Goal: Leave review/rating

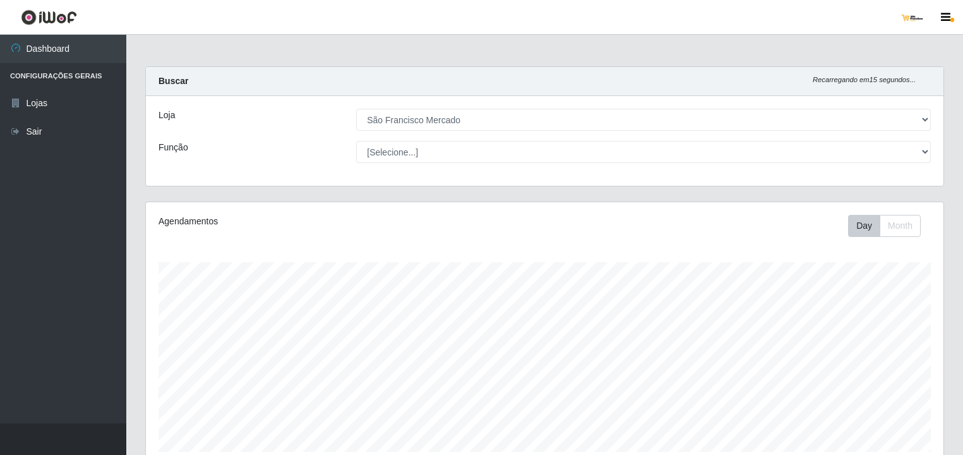
select select "168"
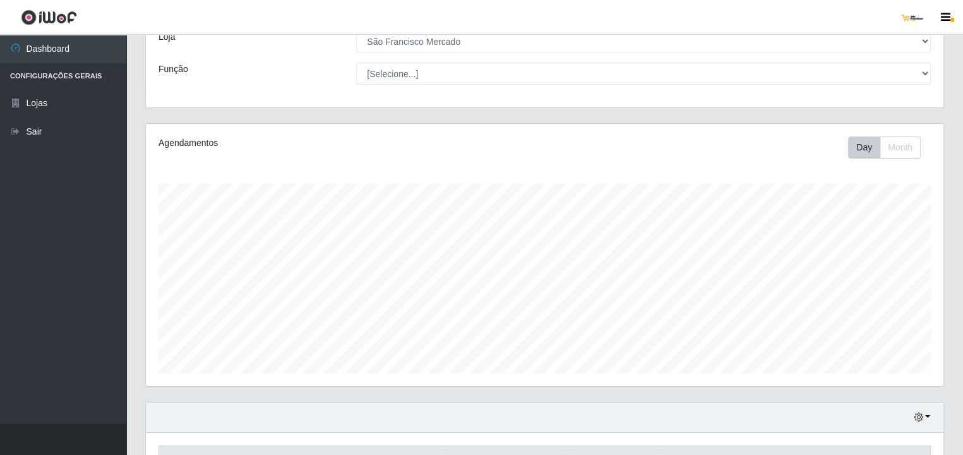
scroll to position [213, 0]
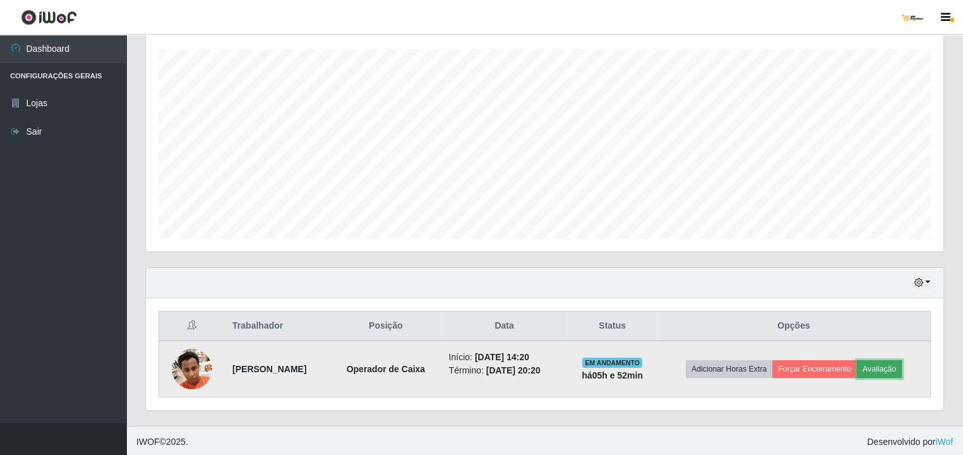
click at [901, 362] on button "Avaliação" at bounding box center [879, 369] width 45 height 18
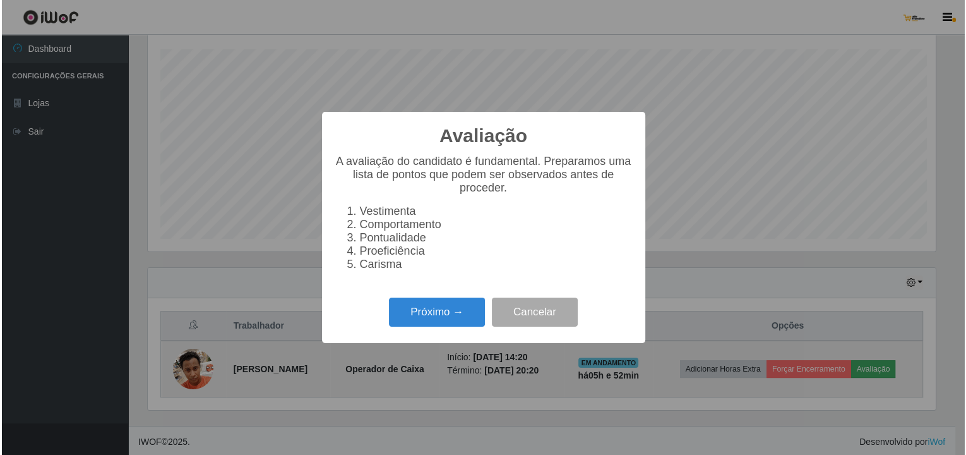
scroll to position [262, 792]
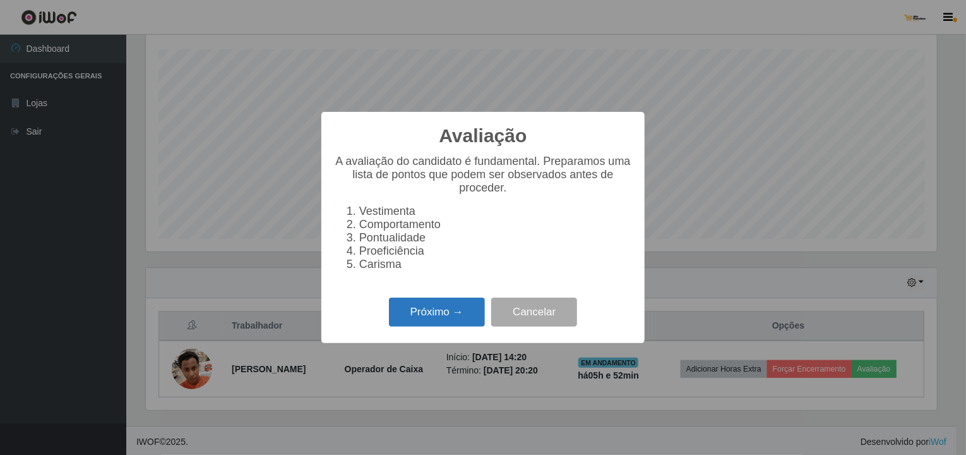
click at [450, 316] on button "Próximo →" at bounding box center [437, 312] width 96 height 30
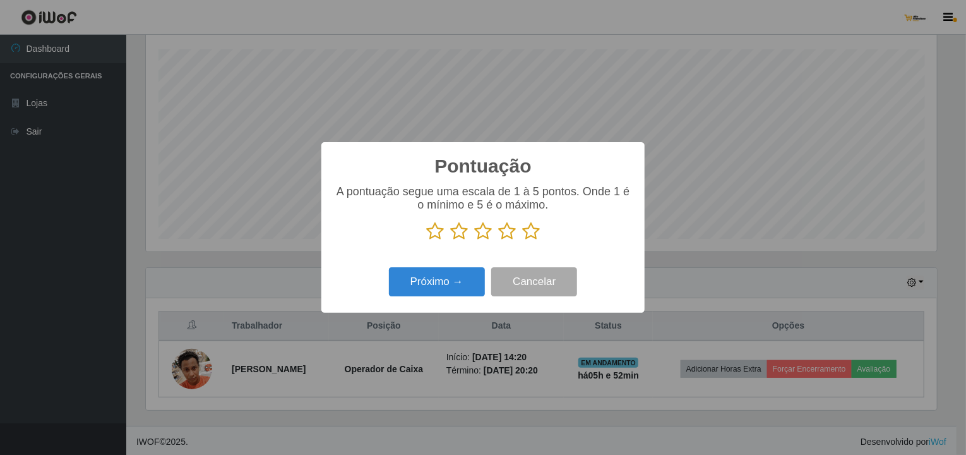
click at [529, 230] on icon at bounding box center [531, 231] width 18 height 19
click at [522, 241] on input "radio" at bounding box center [522, 241] width 0 height 0
click at [465, 280] on button "Próximo →" at bounding box center [437, 282] width 96 height 30
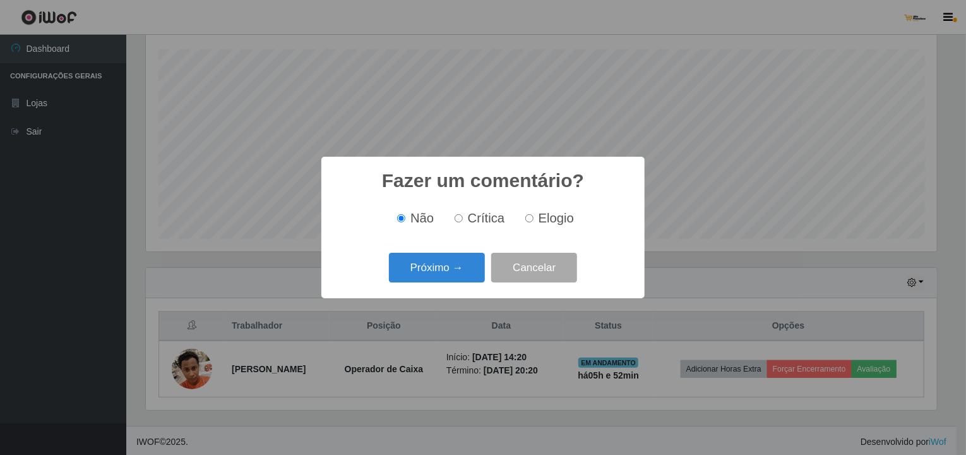
click at [465, 280] on button "Próximo →" at bounding box center [437, 268] width 96 height 30
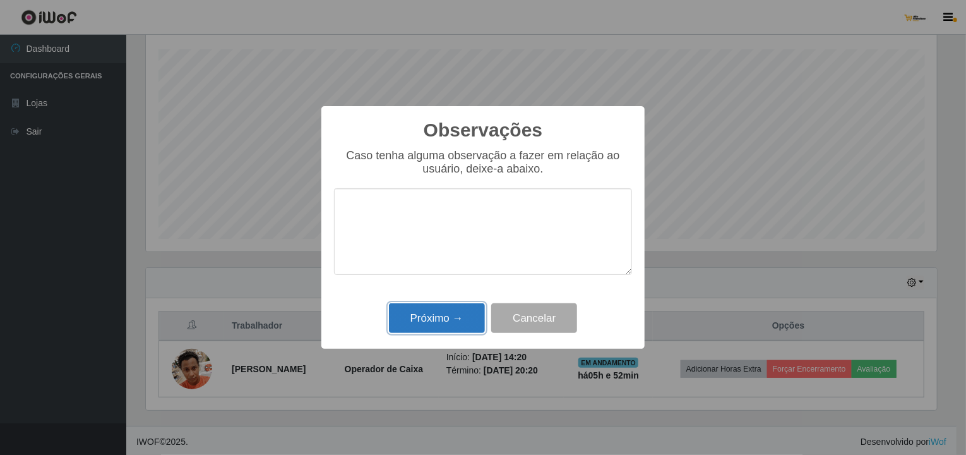
click at [457, 315] on button "Próximo →" at bounding box center [437, 318] width 96 height 30
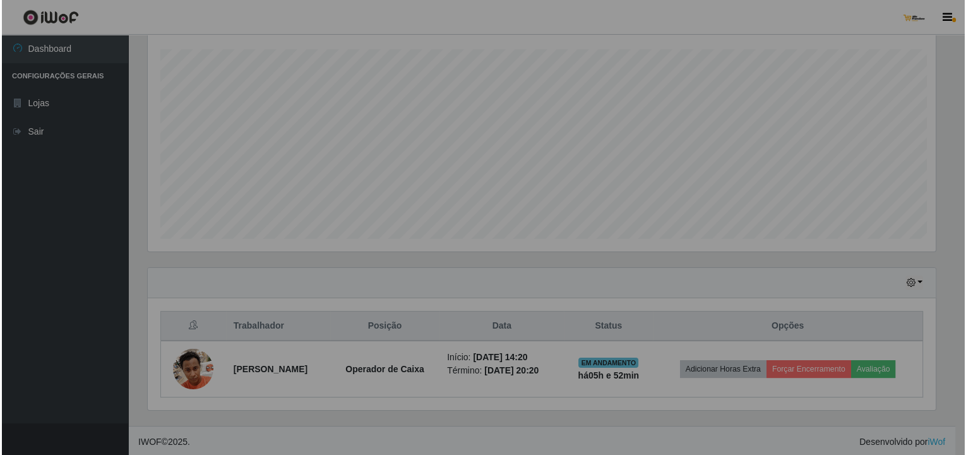
scroll to position [262, 797]
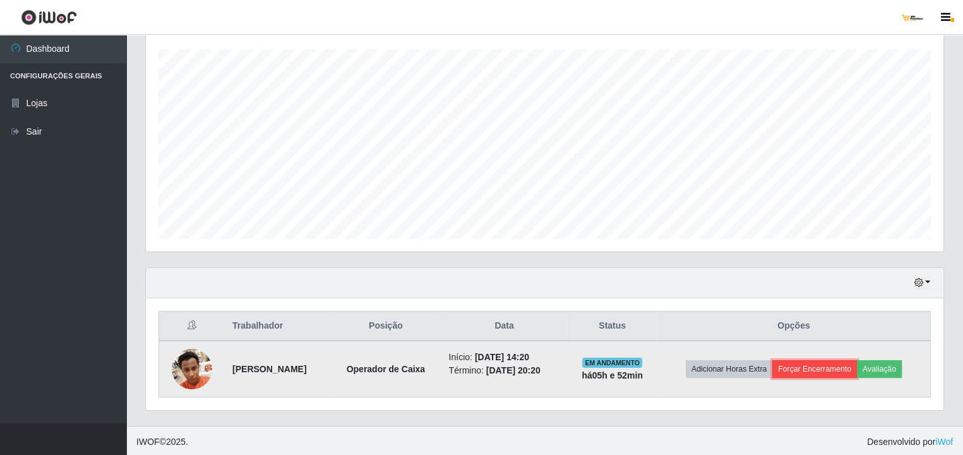
click at [814, 364] on button "Forçar Encerramento" at bounding box center [814, 369] width 85 height 18
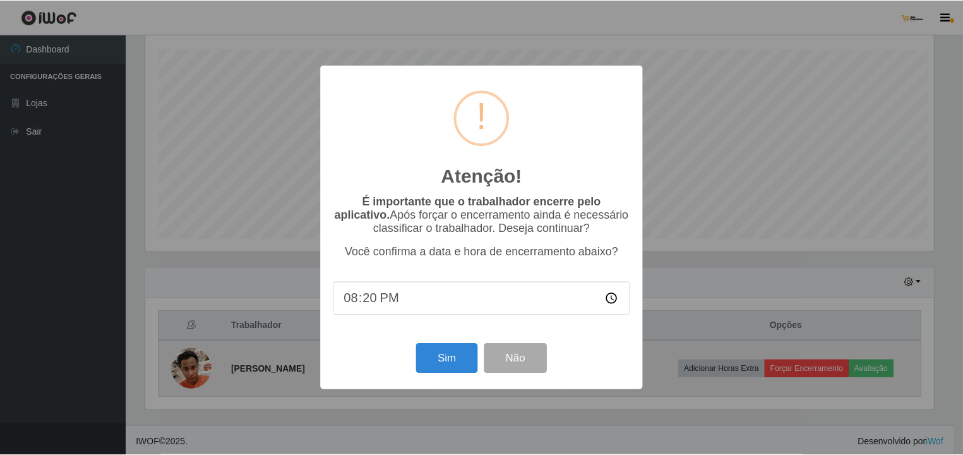
scroll to position [262, 792]
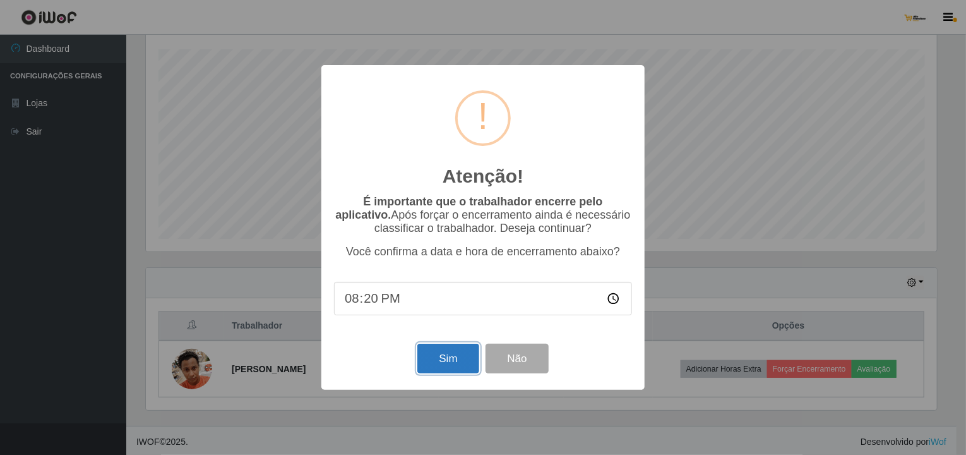
click at [460, 360] on button "Sim" at bounding box center [447, 358] width 61 height 30
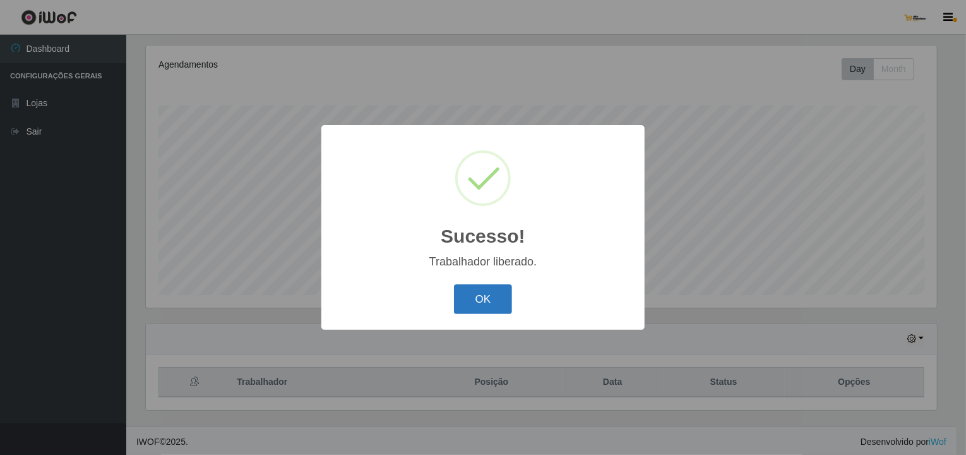
click at [492, 292] on button "OK" at bounding box center [483, 299] width 59 height 30
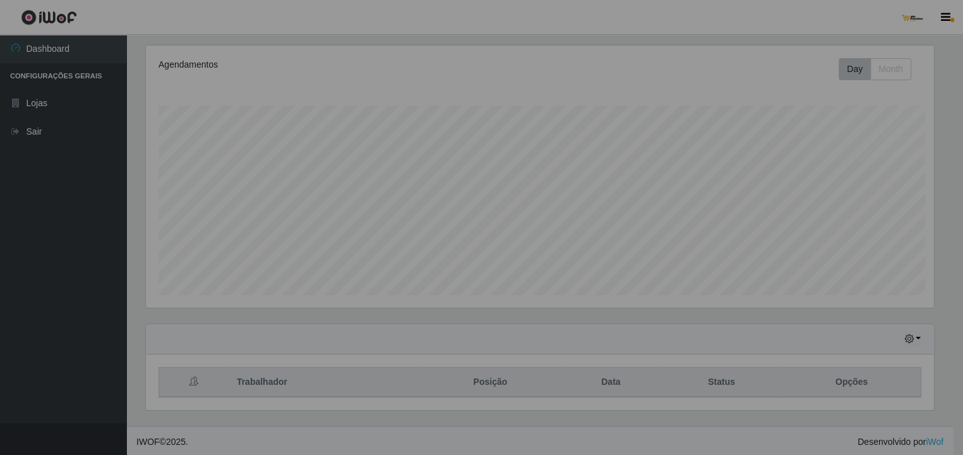
scroll to position [262, 797]
